Goal: Task Accomplishment & Management: Use online tool/utility

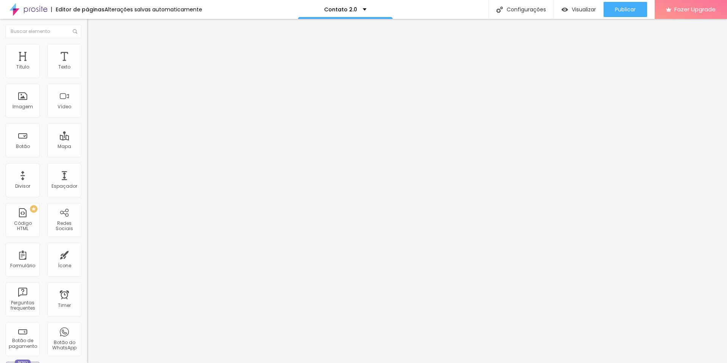
click at [87, 156] on input "proposta-foto-2024-sv" at bounding box center [132, 152] width 91 height 8
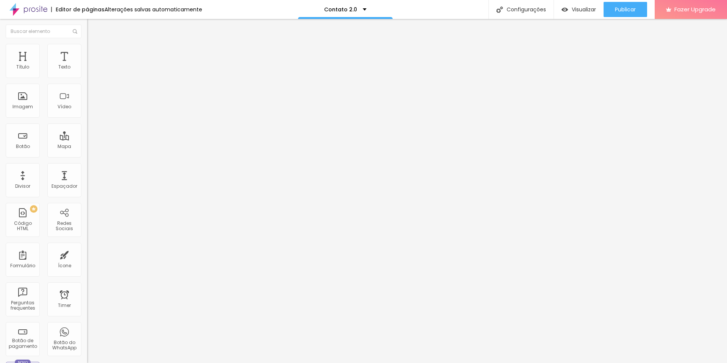
click at [87, 156] on input "proposta-foto-2024-sv" at bounding box center [132, 152] width 91 height 8
paste input "video-2026"
type input "proposta-video-2026-sv"
click at [87, 156] on input "proposta-video-2026-sv" at bounding box center [132, 152] width 91 height 8
paste input "fot"
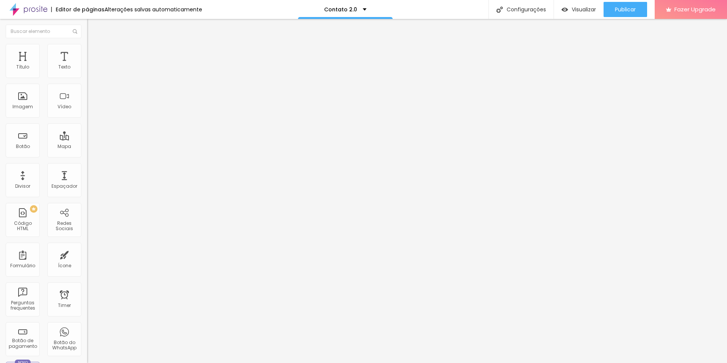
type input "proposta-foto-2026-sv"
click at [87, 156] on input "proposta-video-2024-sv" at bounding box center [132, 152] width 91 height 8
paste input "6"
click at [580, 5] on div "Visualizar" at bounding box center [579, 9] width 34 height 15
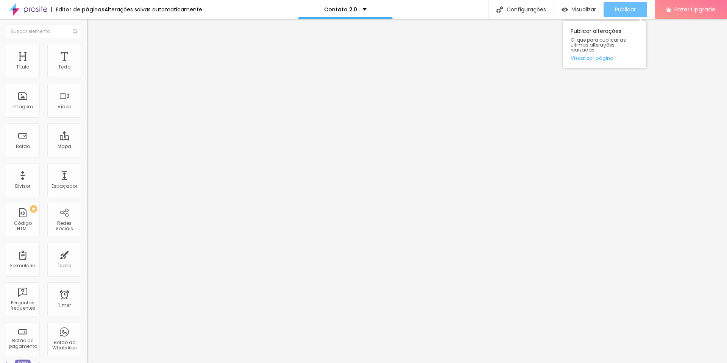
click at [621, 11] on span "Publicar" at bounding box center [625, 9] width 21 height 6
click at [87, 156] on input "proposta-video-2026-sv" at bounding box center [132, 152] width 91 height 8
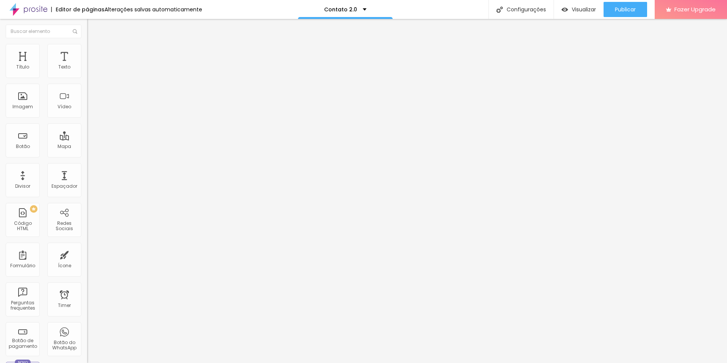
paste input "[URL][DOMAIN_NAME]"
paste input "[DOMAIN_NAME][URL]"
type input "[DOMAIN_NAME][URL]"
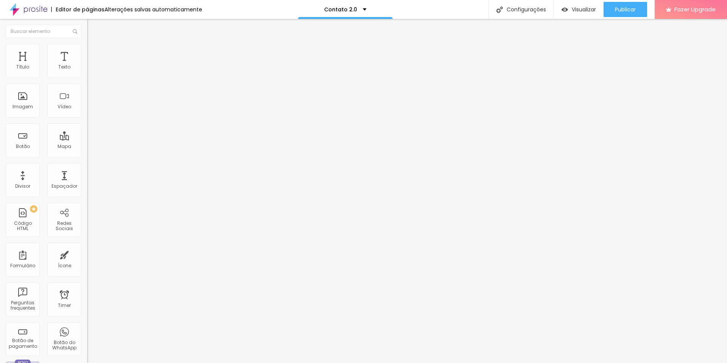
scroll to position [0, 0]
click at [87, 156] on input "proposta-foto-2026-sv" at bounding box center [132, 152] width 91 height 8
paste input "[DOMAIN_NAME][URL]"
type input "[DOMAIN_NAME][URL]"
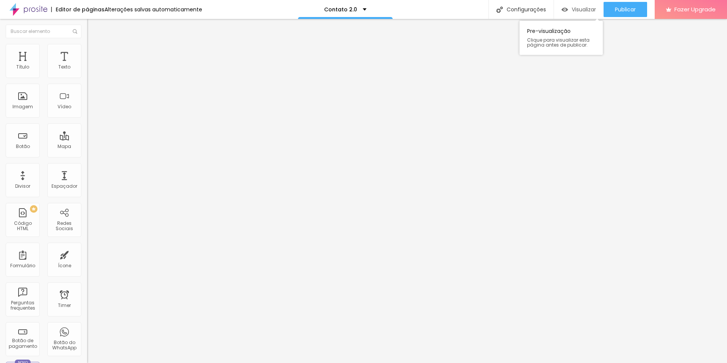
click at [574, 10] on span "Visualizar" at bounding box center [584, 9] width 24 height 6
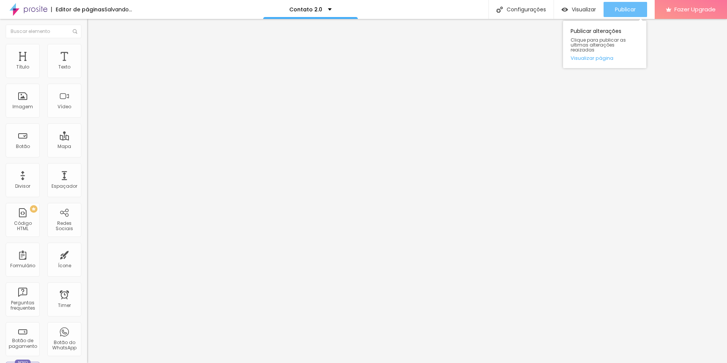
click at [626, 17] on div "Publicar" at bounding box center [625, 9] width 21 height 15
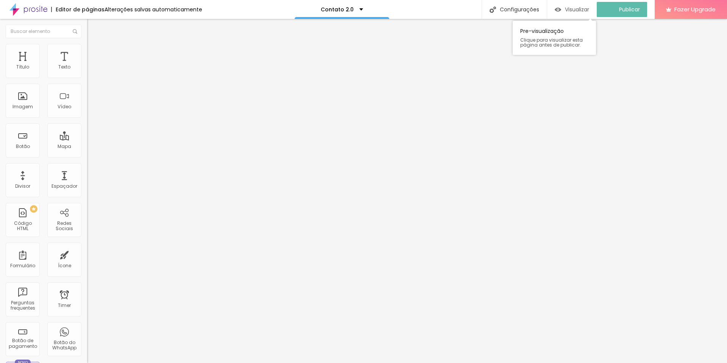
click at [573, 7] on span "Visualizar" at bounding box center [577, 9] width 24 height 6
click at [87, 135] on div "Link" at bounding box center [130, 139] width 87 height 9
click at [87, 169] on div "Texto Proposta de Foto de Casamento Alinhamento Tamanho Normal Pequeno Normal G…" at bounding box center [130, 114] width 87 height 110
click at [87, 166] on div at bounding box center [130, 166] width 87 height 0
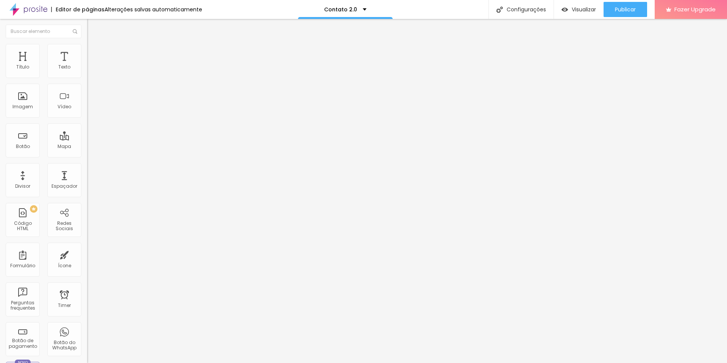
click at [87, 170] on div at bounding box center [130, 168] width 87 height 5
click at [87, 156] on input "[DOMAIN_NAME][URL]" at bounding box center [132, 152] width 91 height 8
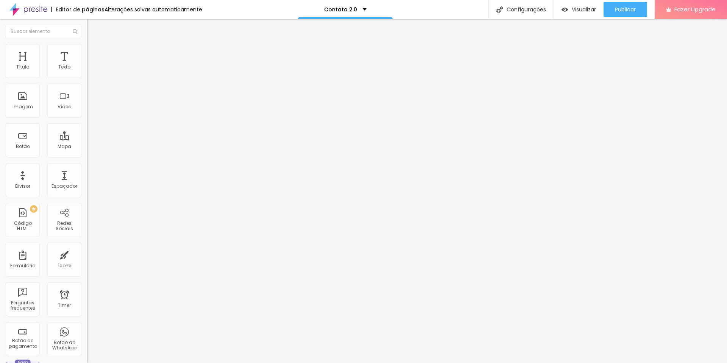
click at [87, 156] on input "[DOMAIN_NAME][URL]" at bounding box center [132, 152] width 91 height 8
click at [87, 197] on div "Editar Botão Conteúdo Estilo Avançado Texto Proposta de Foto de Casamento Alinh…" at bounding box center [130, 191] width 87 height 344
click at [87, 153] on input "[DOMAIN_NAME][URL]" at bounding box center [132, 152] width 91 height 8
click at [87, 156] on input "[DOMAIN_NAME][URL]" at bounding box center [132, 152] width 91 height 8
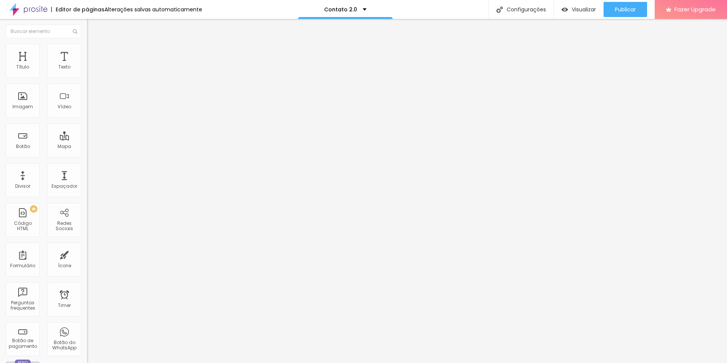
click at [87, 156] on input "[DOMAIN_NAME][URL]" at bounding box center [132, 152] width 91 height 8
click at [87, 117] on span "Normal" at bounding box center [95, 116] width 17 height 6
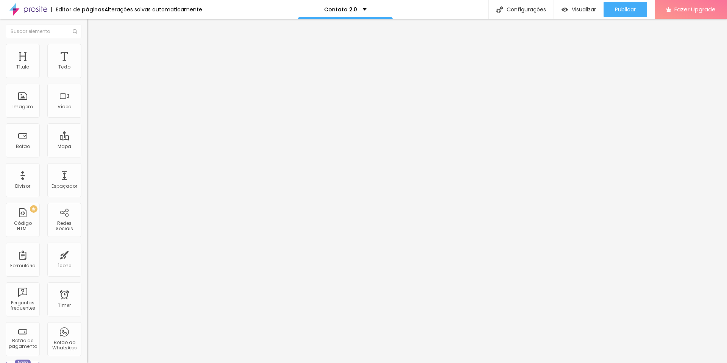
click at [87, 117] on span "Normal" at bounding box center [95, 116] width 17 height 6
click at [87, 135] on div "Link" at bounding box center [130, 139] width 87 height 9
click at [621, 9] on span "Publicar" at bounding box center [625, 9] width 21 height 6
click at [581, 12] on span "Visualizar" at bounding box center [577, 9] width 24 height 6
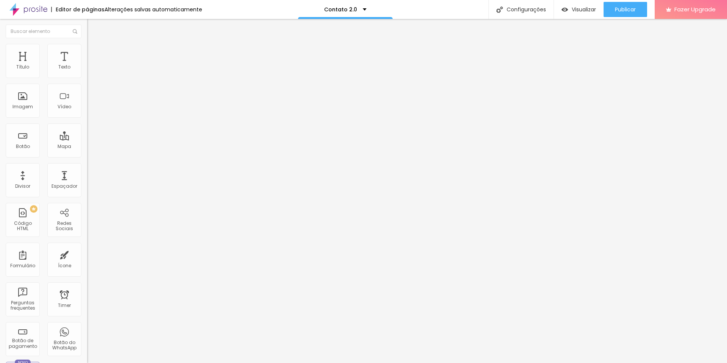
click at [87, 62] on div "Texto Proposta de Video de Casamento Alinhamento Tamanho Normal Pequeno Normal …" at bounding box center [130, 114] width 87 height 110
click at [87, 52] on li "Estilo" at bounding box center [130, 48] width 87 height 8
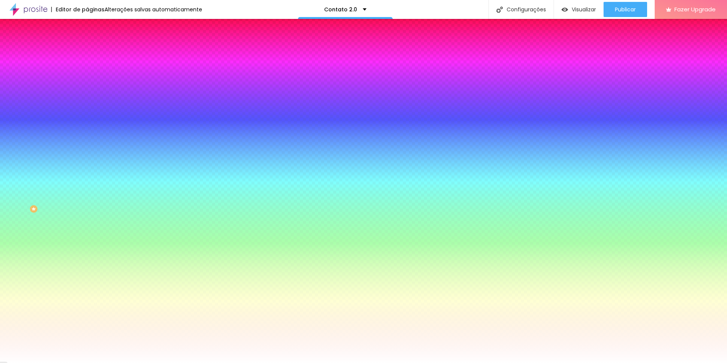
click at [94, 53] on span "Avançado" at bounding box center [106, 56] width 25 height 6
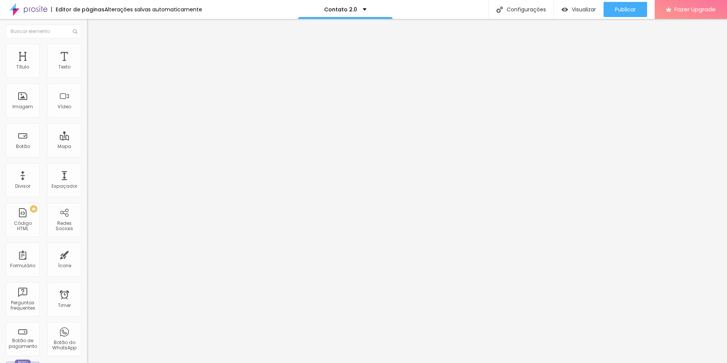
click at [87, 44] on li "Conteúdo" at bounding box center [130, 40] width 87 height 8
click at [93, 27] on img "button" at bounding box center [96, 28] width 6 height 6
click at [87, 156] on input "https://" at bounding box center [132, 152] width 91 height 8
drag, startPoint x: 36, startPoint y: 159, endPoint x: -23, endPoint y: 154, distance: 59.7
click at [0, 154] on html "Editor de páginas Salvando... Contato 2.0 Configurações Configurações da página…" at bounding box center [363, 181] width 727 height 363
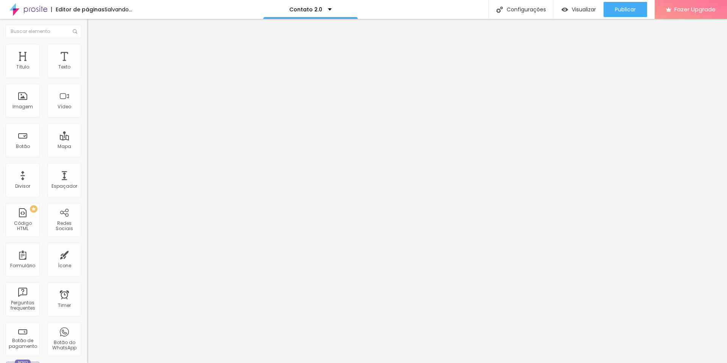
paste input "[DOMAIN_NAME][URL]"
drag, startPoint x: 48, startPoint y: 155, endPoint x: 11, endPoint y: 155, distance: 37.1
click at [87, 155] on input "[DOMAIN_NAME][URL]" at bounding box center [132, 152] width 91 height 8
click at [87, 155] on input "https://" at bounding box center [132, 152] width 91 height 8
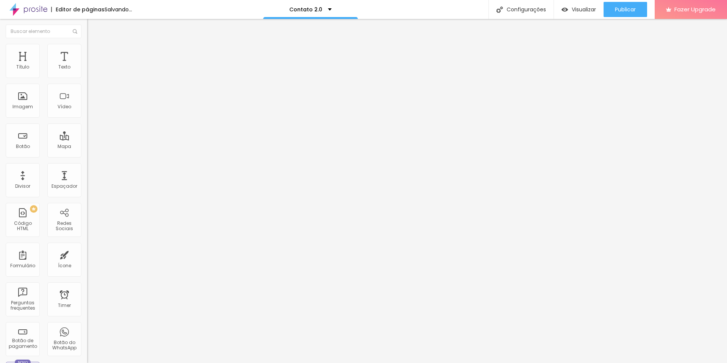
paste input "[DOMAIN_NAME][URL]"
drag, startPoint x: 45, startPoint y: 155, endPoint x: -66, endPoint y: 156, distance: 111.0
click at [0, 156] on html "Editor de páginas Alterações salvas automaticamente Contato 2.0 Configurações C…" at bounding box center [363, 181] width 727 height 363
type input "[URL][DOMAIN_NAME]"
click at [87, 169] on div "Texto Click me Alinhamento Tamanho Normal Pequeno Normal Grande Link URL [URL][…" at bounding box center [130, 114] width 87 height 110
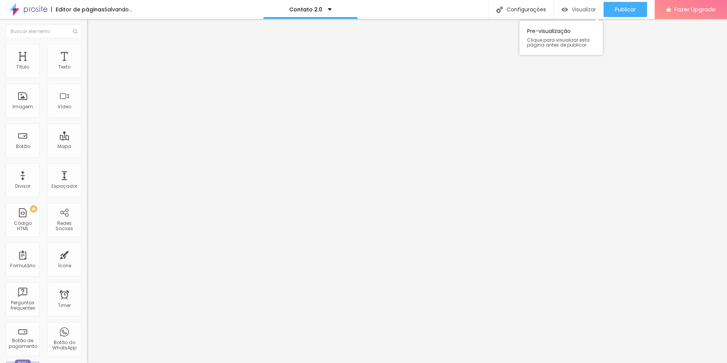
click at [587, 8] on span "Visualizar" at bounding box center [584, 9] width 24 height 6
click at [87, 154] on input "[DOMAIN_NAME][URL]" at bounding box center [132, 152] width 91 height 8
paste input "https://"
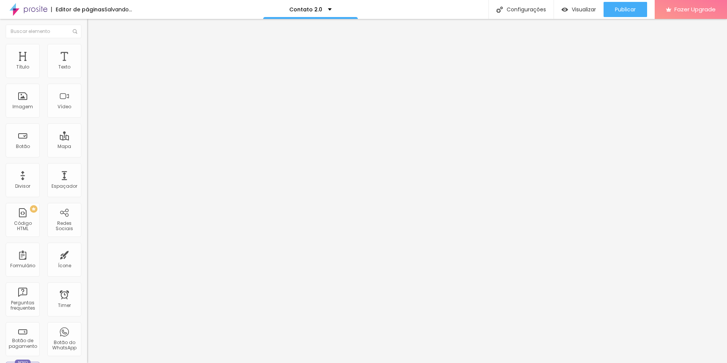
drag, startPoint x: 39, startPoint y: 158, endPoint x: -52, endPoint y: 160, distance: 90.6
click at [0, 160] on html "Editor de páginas Salvando... Contato 2.0 Configurações Configurações da página…" at bounding box center [363, 181] width 727 height 363
type input "[URL][DOMAIN_NAME]"
click at [608, 10] on button "Publicar" at bounding box center [626, 9] width 44 height 15
click at [588, 11] on span "Visualizar" at bounding box center [577, 9] width 24 height 6
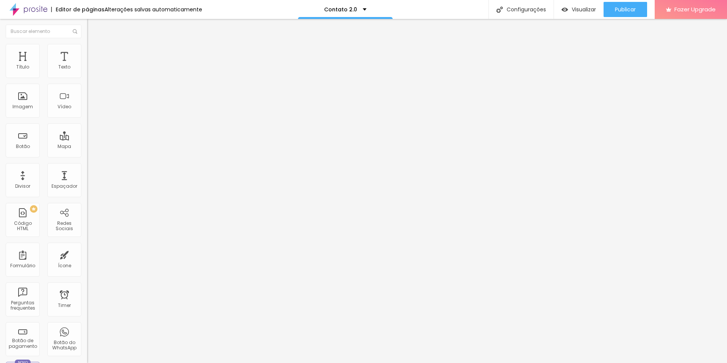
click at [87, 156] on input "[DOMAIN_NAME][URL]" at bounding box center [132, 152] width 91 height 8
paste input "https://"
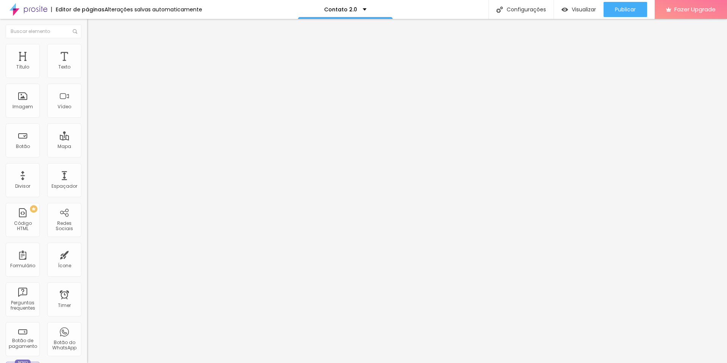
drag, startPoint x: 68, startPoint y: 159, endPoint x: -54, endPoint y: 165, distance: 122.1
click at [0, 165] on html "Editor de páginas Alterações salvas automaticamente Contato 2.0 Configurações C…" at bounding box center [363, 181] width 727 height 363
type input "[URL][DOMAIN_NAME]"
click at [87, 192] on div "Editar Botão Conteúdo Estilo Avançado Texto Proposta de Video de Casamento Alin…" at bounding box center [130, 191] width 87 height 344
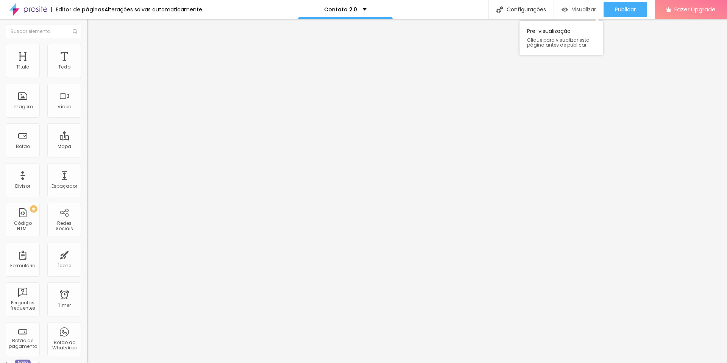
click at [585, 12] on span "Visualizar" at bounding box center [584, 9] width 24 height 6
